Goal: Transaction & Acquisition: Book appointment/travel/reservation

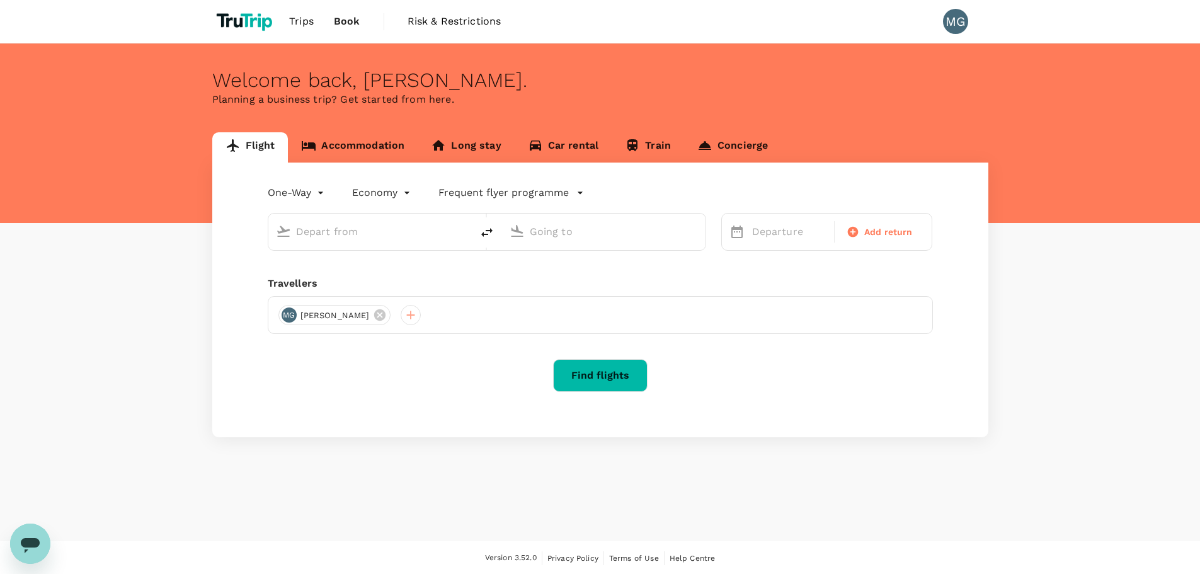
type input "Beijing Capital Intl ([GEOGRAPHIC_DATA])"
type input "[PERSON_NAME][GEOGRAPHIC_DATA] ([GEOGRAPHIC_DATA])"
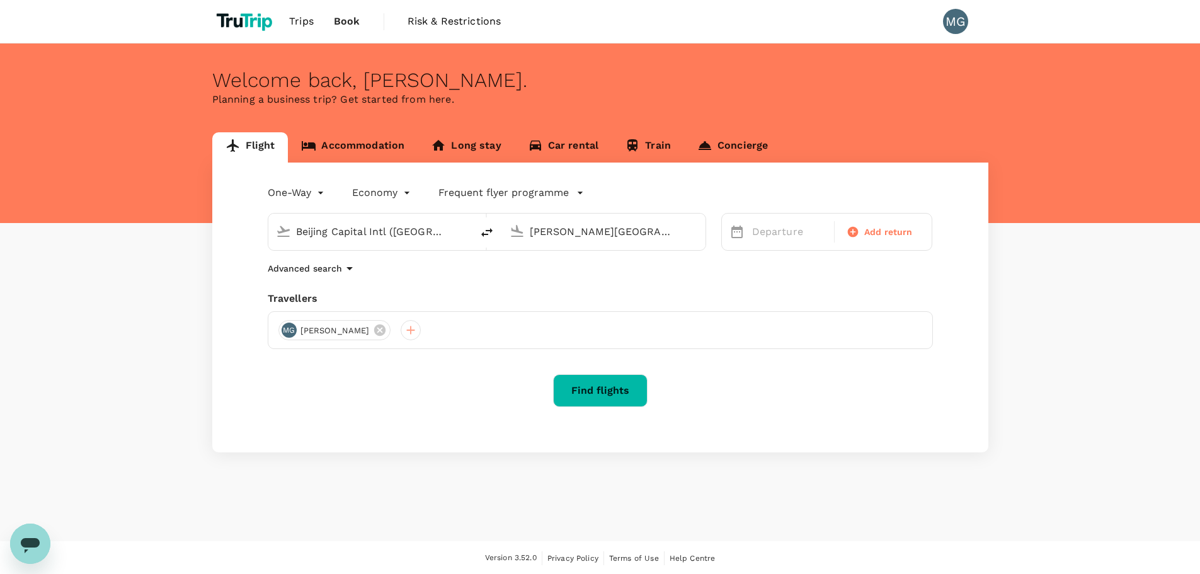
click at [314, 229] on input "Beijing Capital Intl ([GEOGRAPHIC_DATA])" at bounding box center [370, 232] width 149 height 20
click at [319, 205] on div "Beijing Capital Intl (PEK) [PERSON_NAME][GEOGRAPHIC_DATA] ([GEOGRAPHIC_DATA])" at bounding box center [480, 224] width 454 height 53
click at [321, 196] on body "Trips Book Risk & Restrictions MG Welcome back , [PERSON_NAME] . Planning a bus…" at bounding box center [600, 287] width 1200 height 575
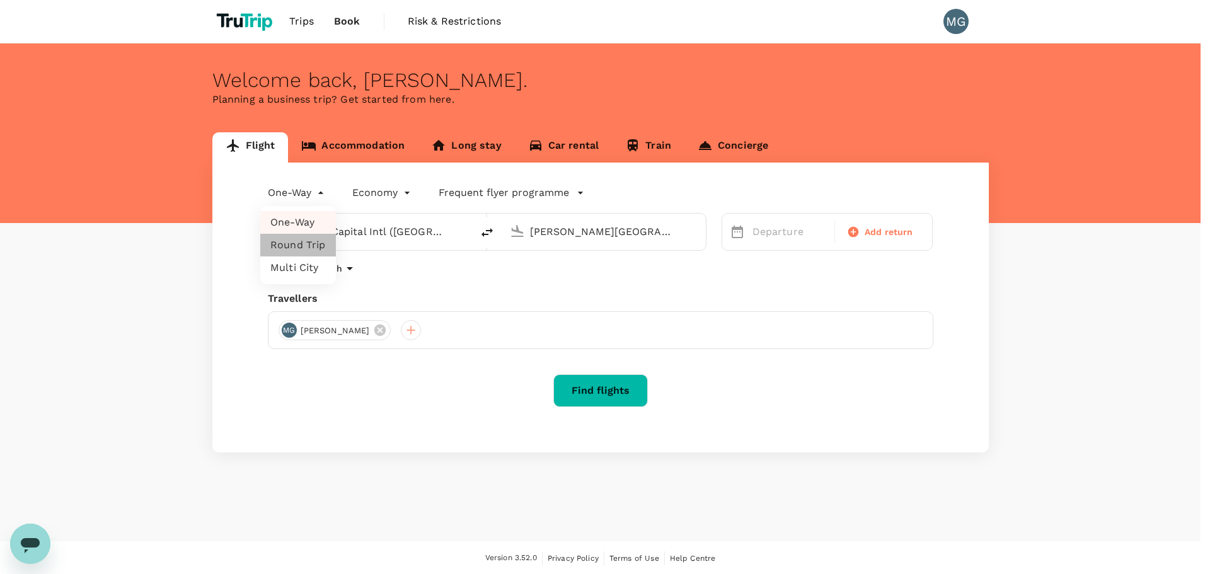
click at [313, 241] on li "Round Trip" at bounding box center [298, 245] width 76 height 23
type input "roundtrip"
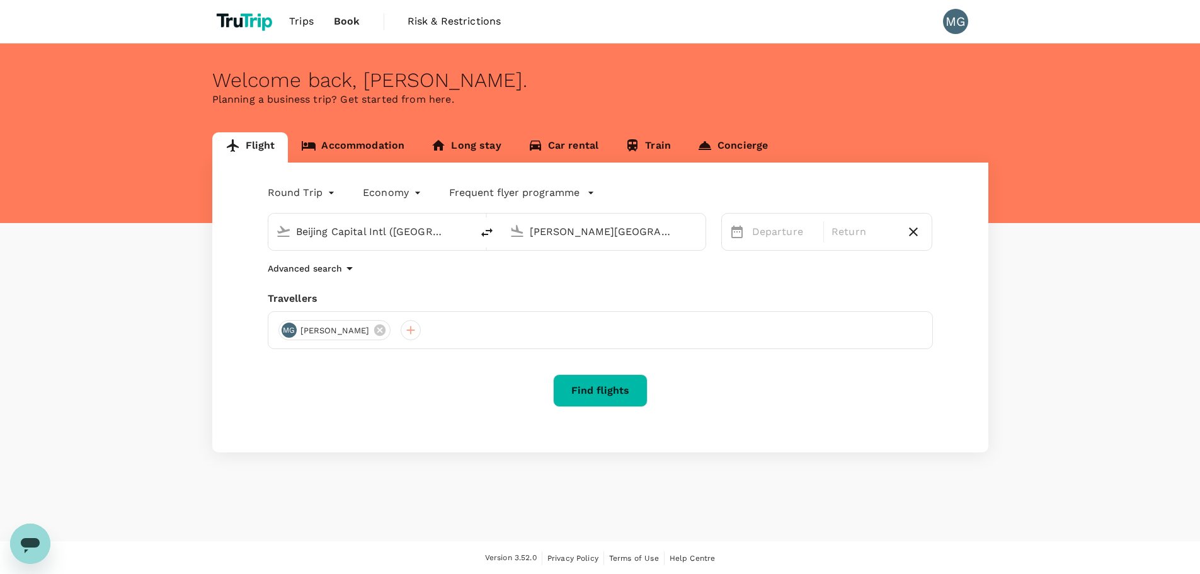
click at [356, 232] on input "Beijing Capital Intl ([GEOGRAPHIC_DATA])" at bounding box center [370, 232] width 149 height 20
type input "i"
click at [372, 251] on p "[GEOGRAPHIC_DATA], [GEOGRAPHIC_DATA]" at bounding box center [389, 257] width 252 height 13
type input "[GEOGRAPHIC_DATA], [GEOGRAPHIC_DATA] (any)"
click at [614, 255] on p "[GEOGRAPHIC_DATA], [GEOGRAPHIC_DATA]" at bounding box center [623, 257] width 252 height 13
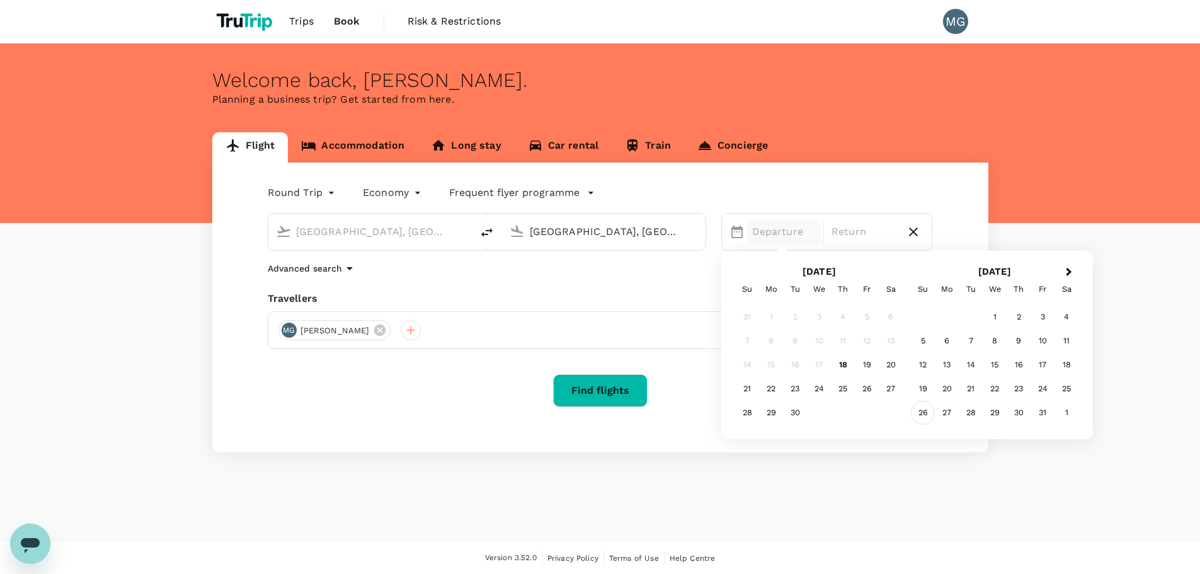
type input "[GEOGRAPHIC_DATA], [GEOGRAPHIC_DATA] (any)"
click at [930, 408] on div "26" at bounding box center [923, 413] width 24 height 24
click at [825, 414] on div "29" at bounding box center [819, 413] width 24 height 24
click at [635, 385] on button "Find flights" at bounding box center [600, 390] width 95 height 33
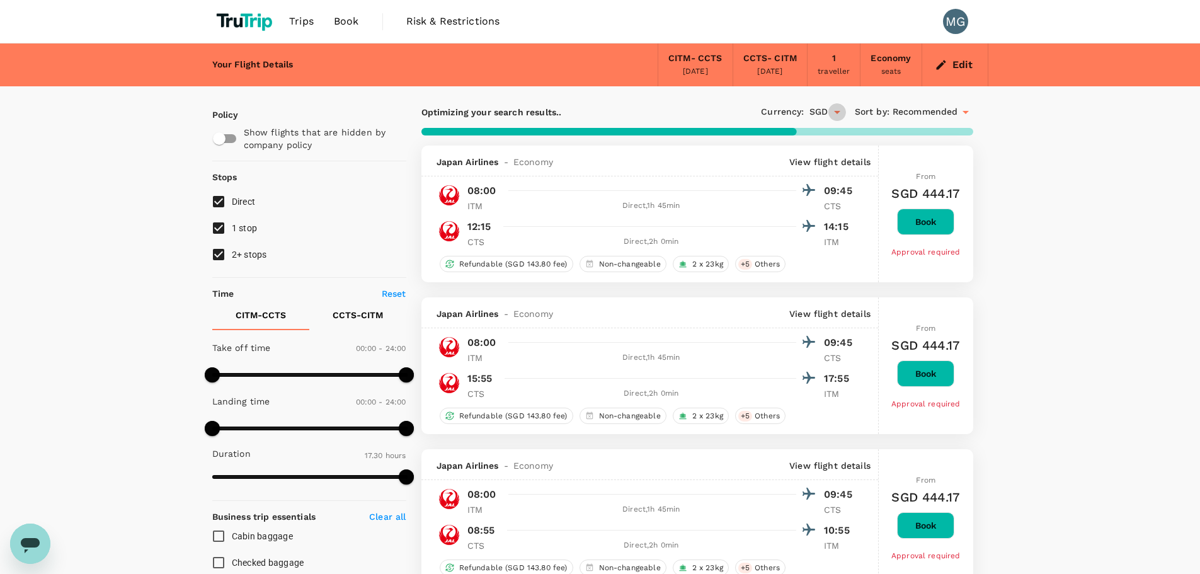
click at [837, 108] on icon "Open" at bounding box center [837, 112] width 15 height 15
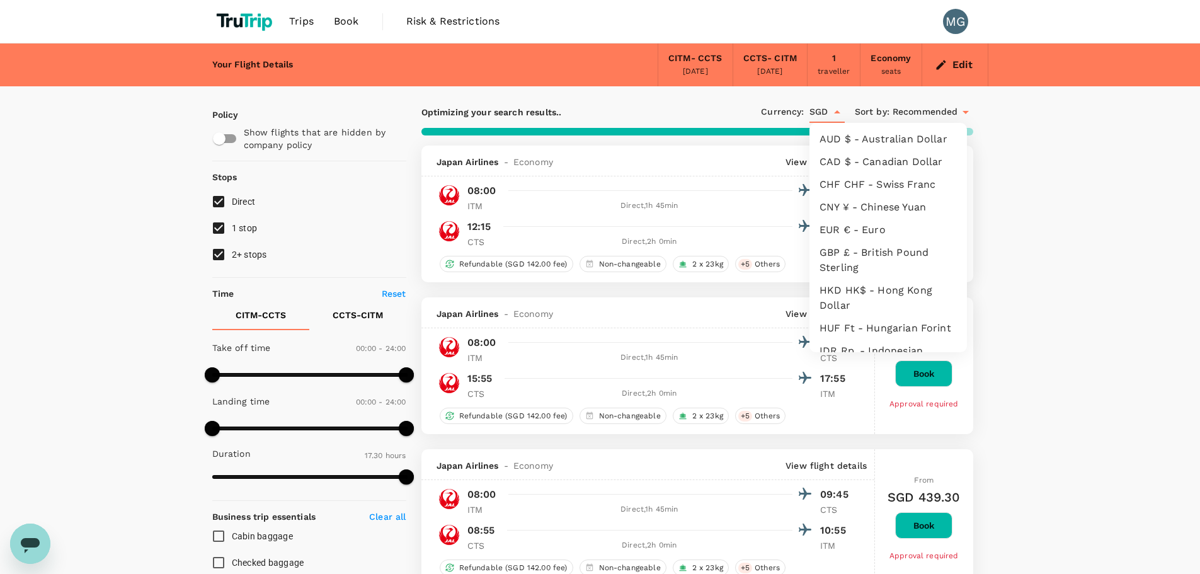
scroll to position [244, 0]
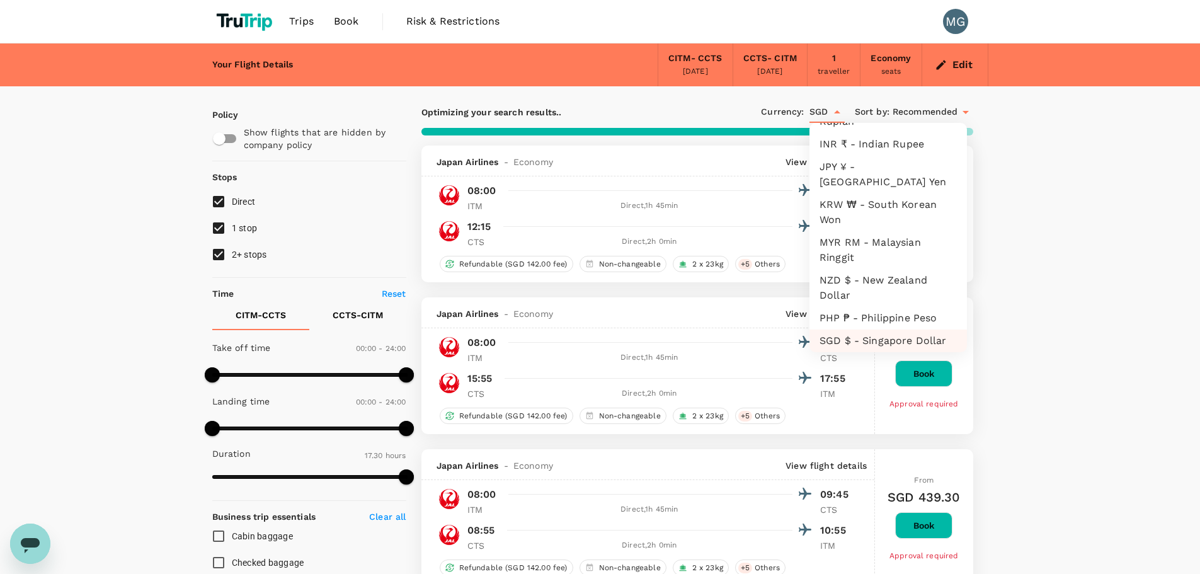
click at [890, 187] on li "JPY ¥ - [GEOGRAPHIC_DATA] Yen" at bounding box center [889, 175] width 158 height 38
type input "JPY"
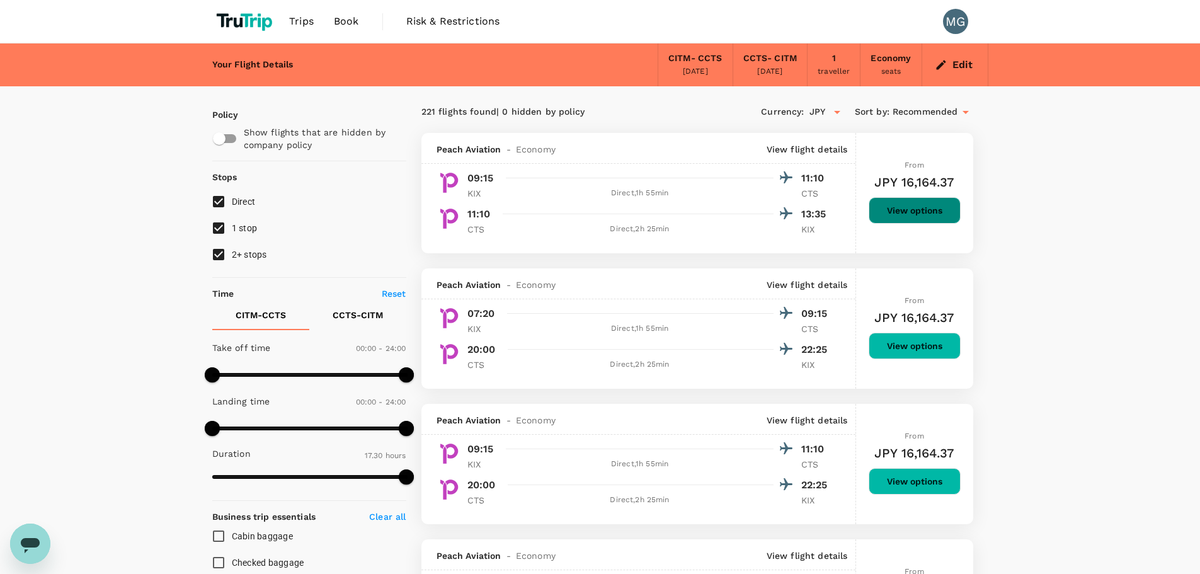
click at [945, 214] on button "View options" at bounding box center [915, 210] width 92 height 26
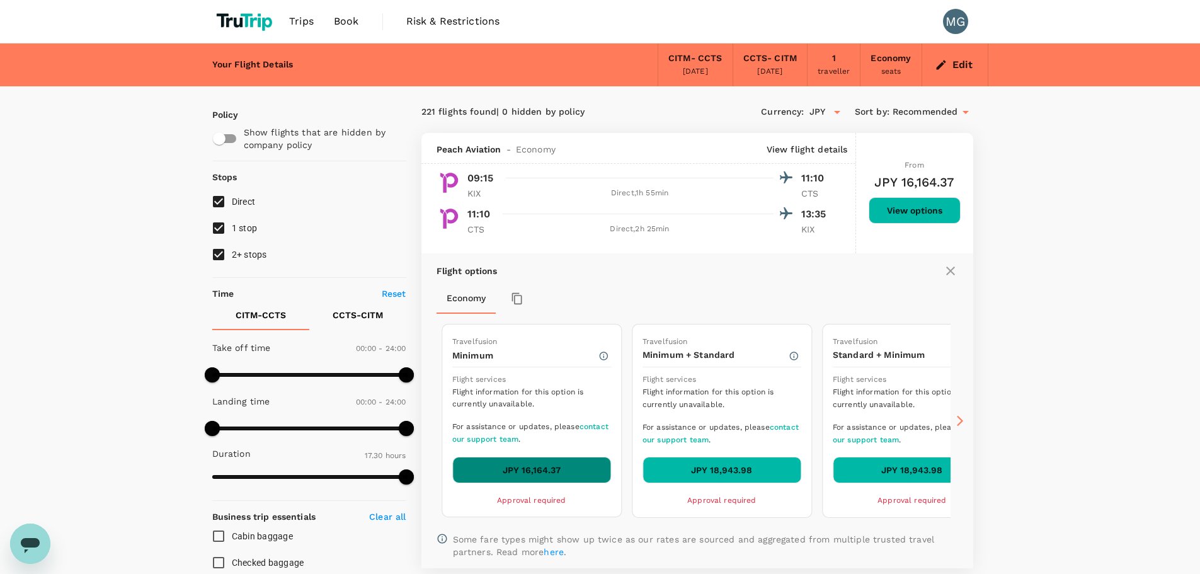
click at [565, 468] on button "JPY 16,164.37" at bounding box center [531, 470] width 159 height 26
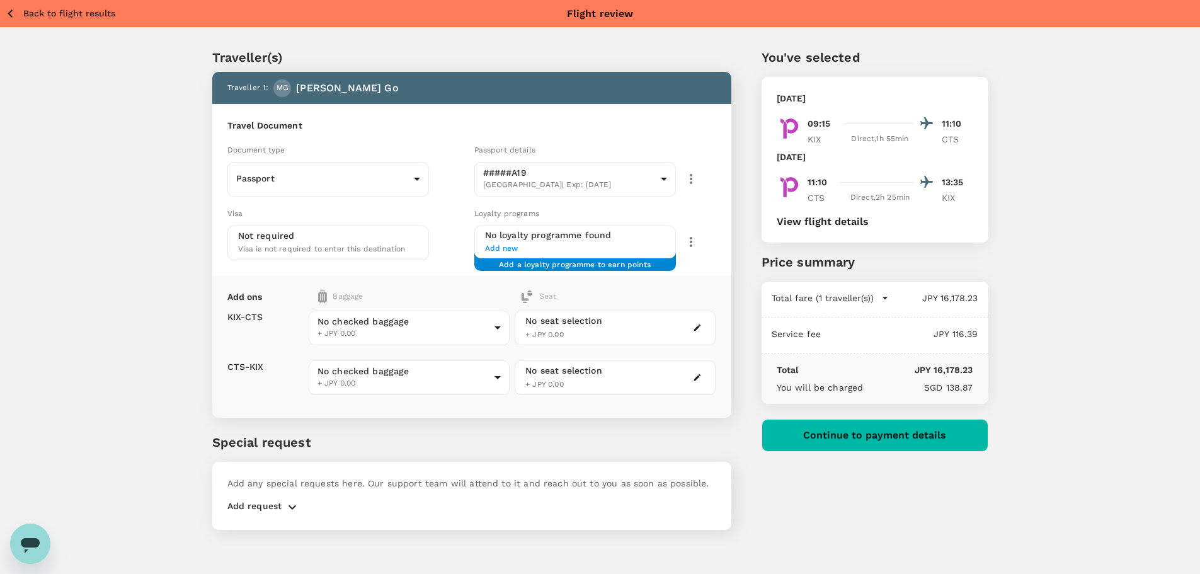
click at [18, 11] on button "Back to flight results" at bounding box center [60, 14] width 110 height 16
